Goal: Information Seeking & Learning: Learn about a topic

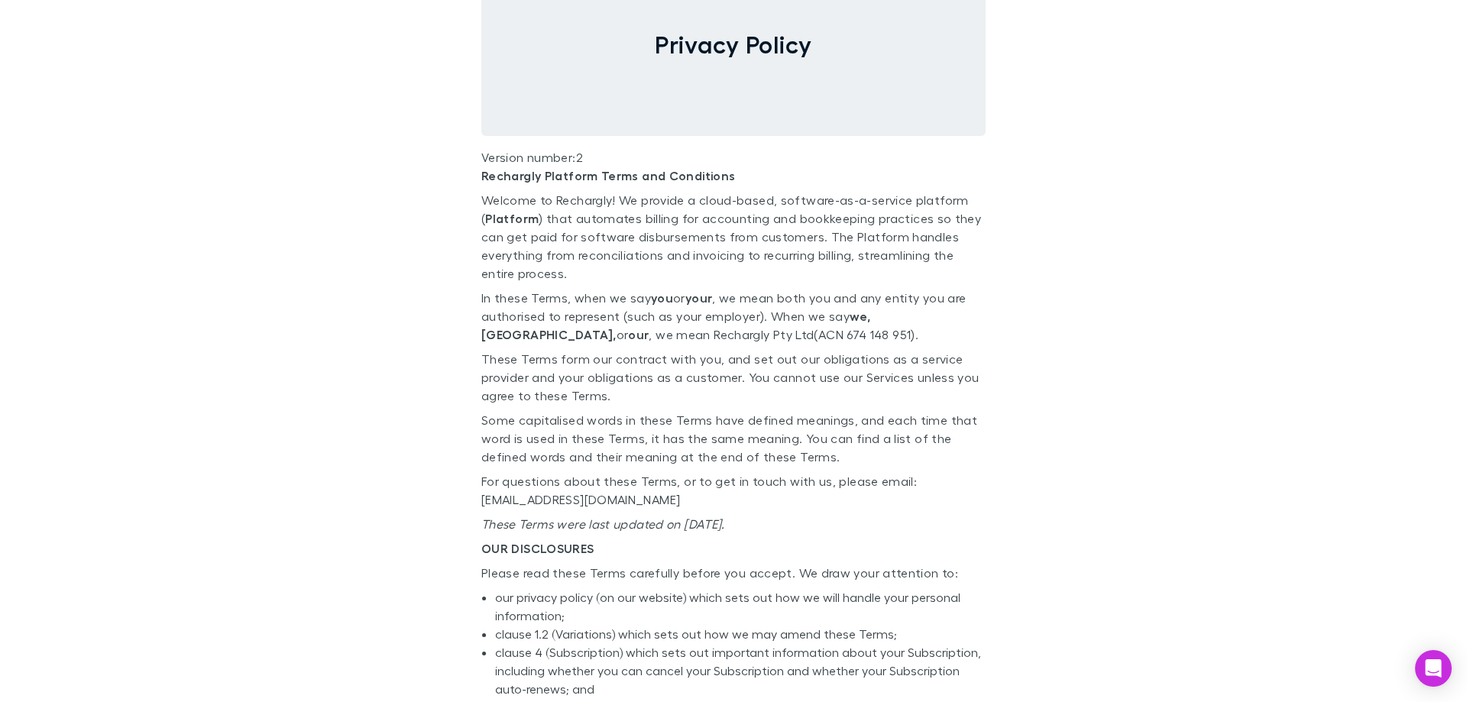
scroll to position [122, 0]
drag, startPoint x: 475, startPoint y: 332, endPoint x: 576, endPoint y: 334, distance: 100.9
click at [576, 334] on p "In these Terms, when we say you or your , we mean both you and any entity you a…" at bounding box center [733, 314] width 504 height 55
copy p "Rechargly Pty Ltd"
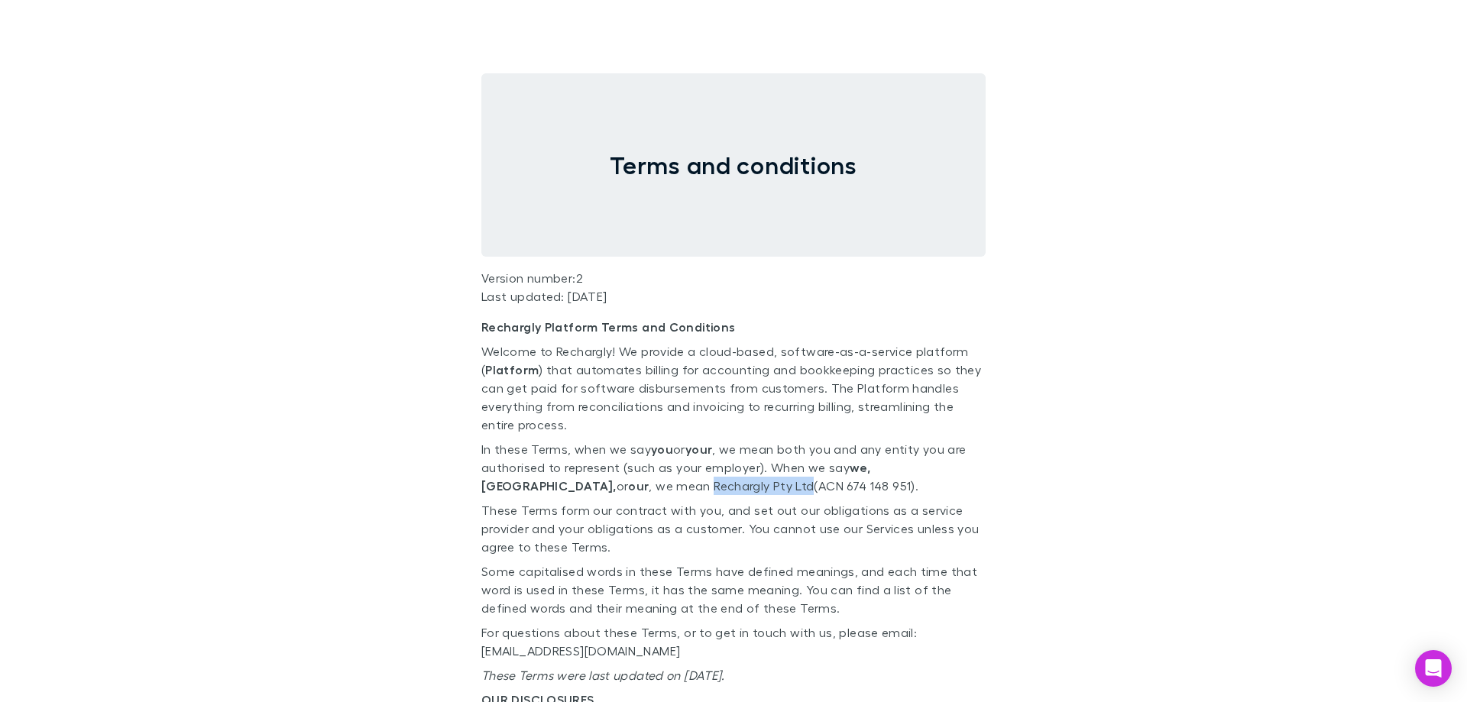
drag, startPoint x: 577, startPoint y: 486, endPoint x: 466, endPoint y: 487, distance: 110.8
copy p "Rechargly Pty Ltd"
